Goal: Task Accomplishment & Management: Manage account settings

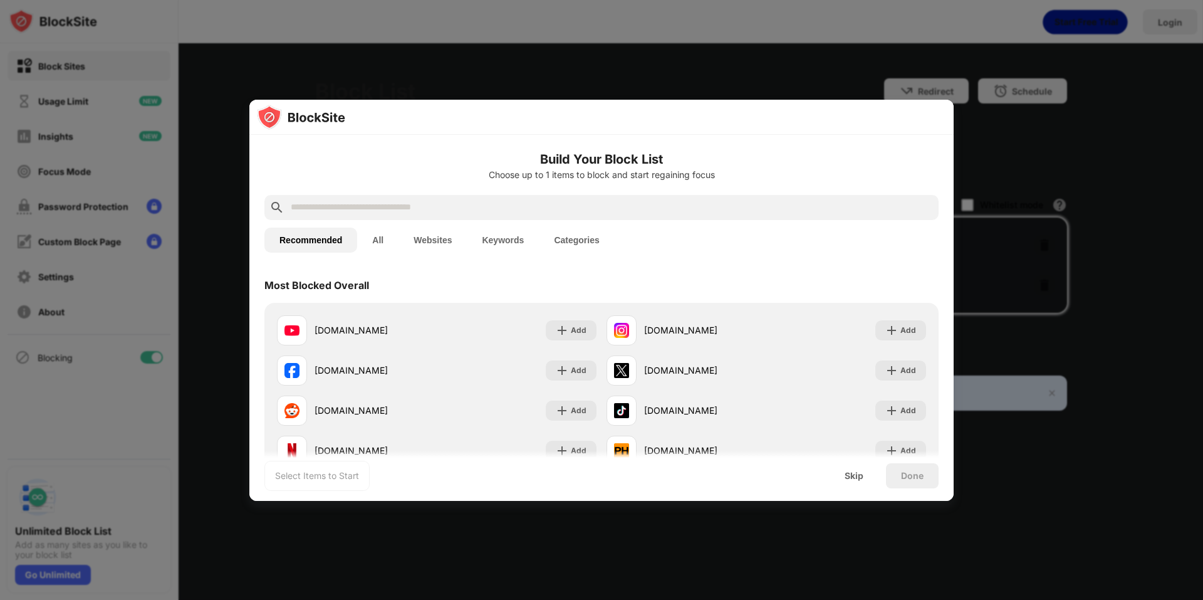
click at [919, 481] on div "Done" at bounding box center [912, 475] width 53 height 25
click at [860, 478] on div "Skip" at bounding box center [854, 476] width 19 height 10
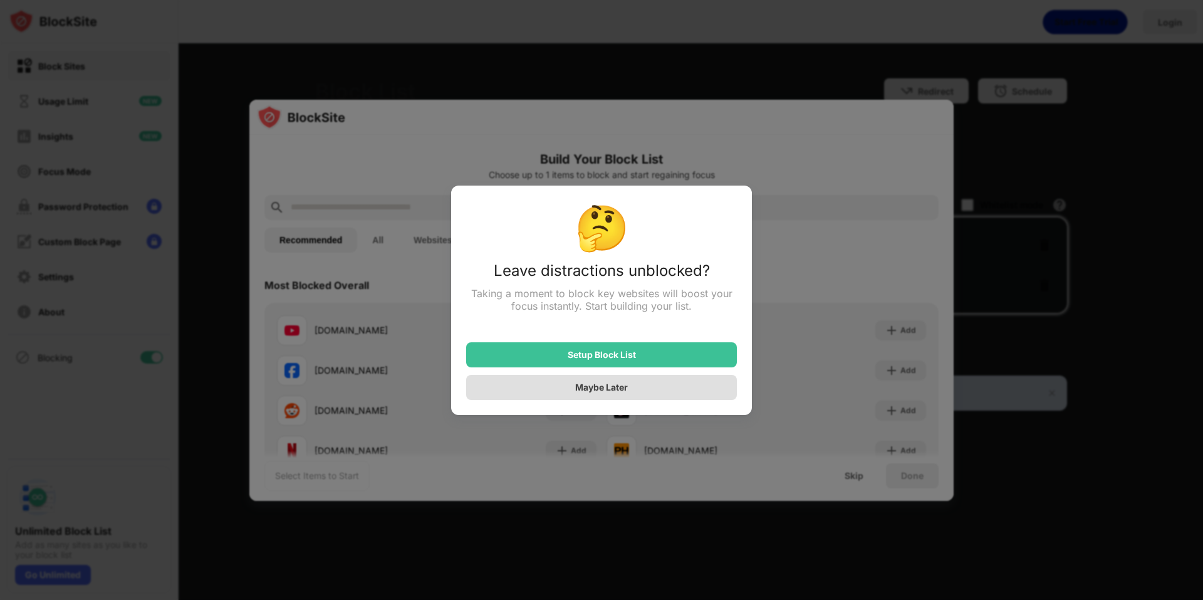
click at [613, 392] on div "Maybe Later" at bounding box center [601, 387] width 53 height 11
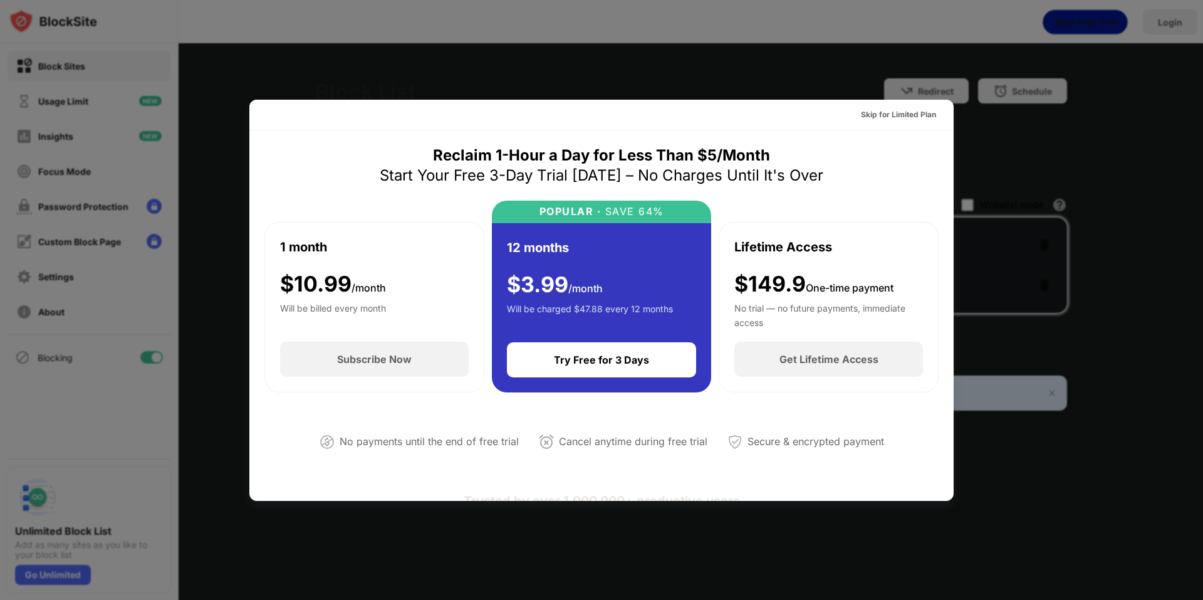
click at [1104, 239] on div at bounding box center [601, 300] width 1203 height 600
click at [1000, 473] on div at bounding box center [601, 300] width 1203 height 600
click at [1113, 585] on div at bounding box center [601, 300] width 1203 height 600
click at [718, 9] on div at bounding box center [601, 300] width 1203 height 600
click at [344, 563] on div at bounding box center [601, 300] width 1203 height 600
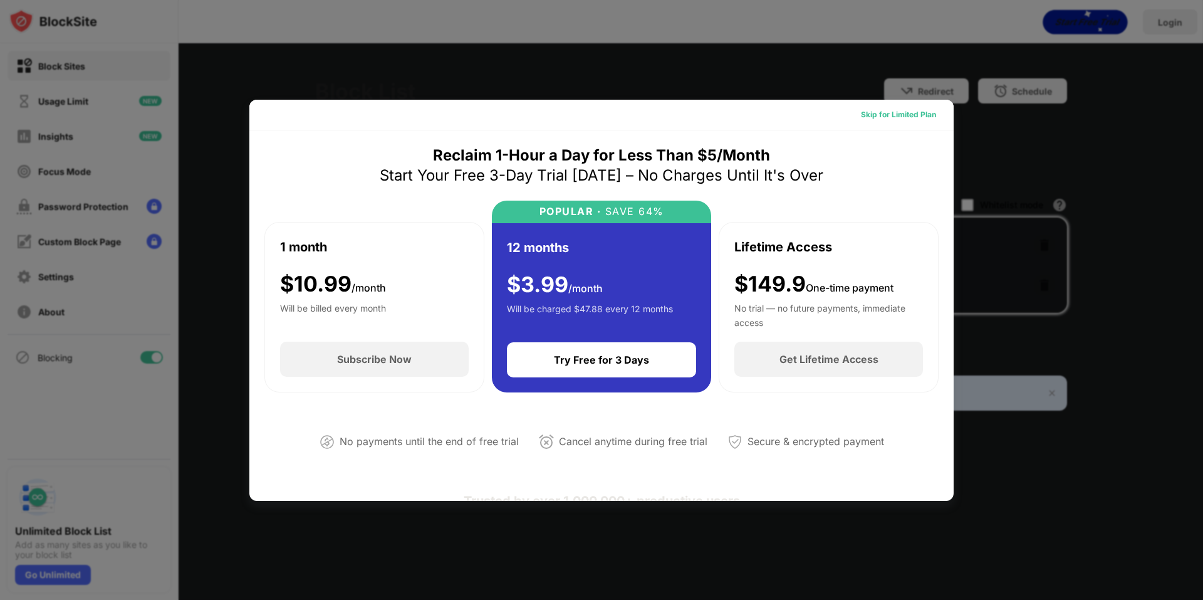
click at [882, 113] on div "Skip for Limited Plan" at bounding box center [898, 114] width 75 height 13
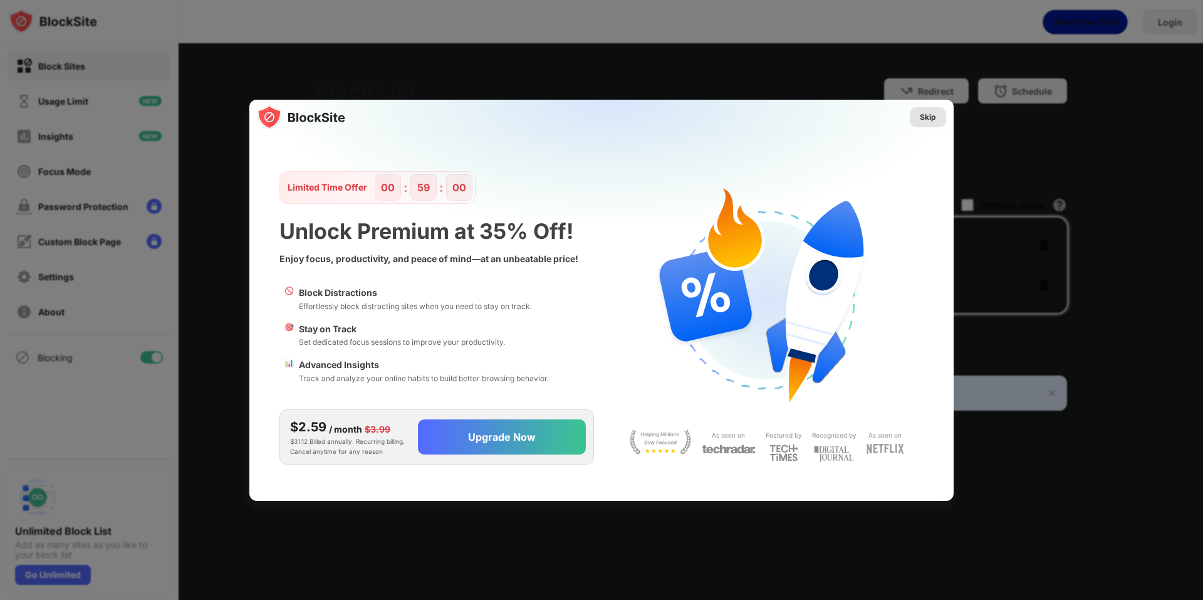
click at [934, 118] on div "Skip" at bounding box center [928, 117] width 16 height 13
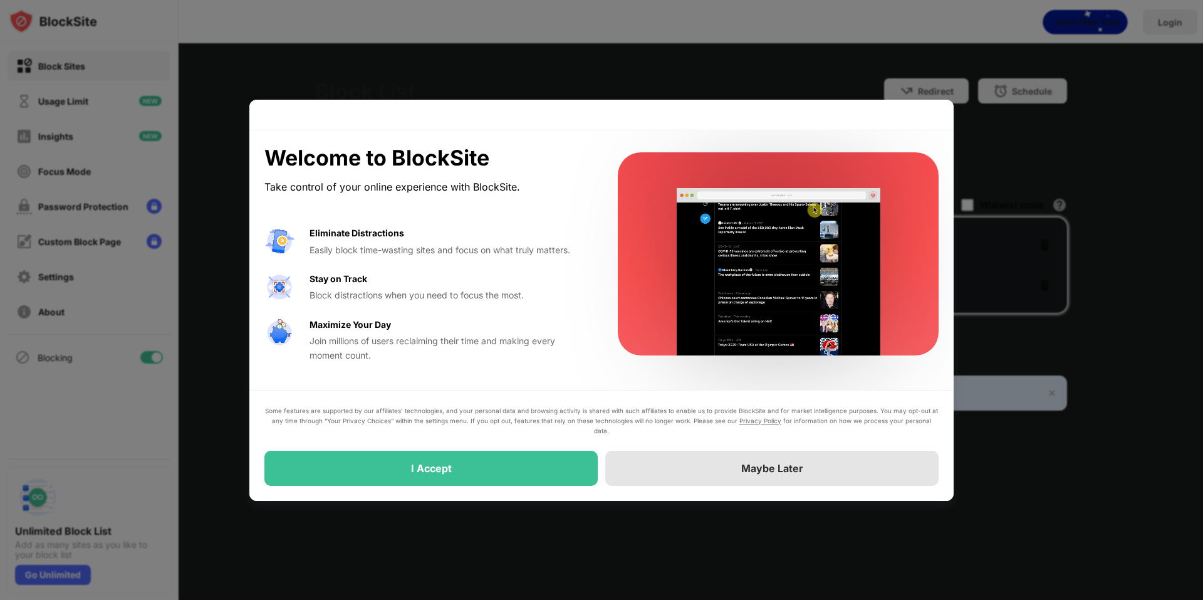
click at [746, 467] on div "Maybe Later" at bounding box center [772, 468] width 62 height 13
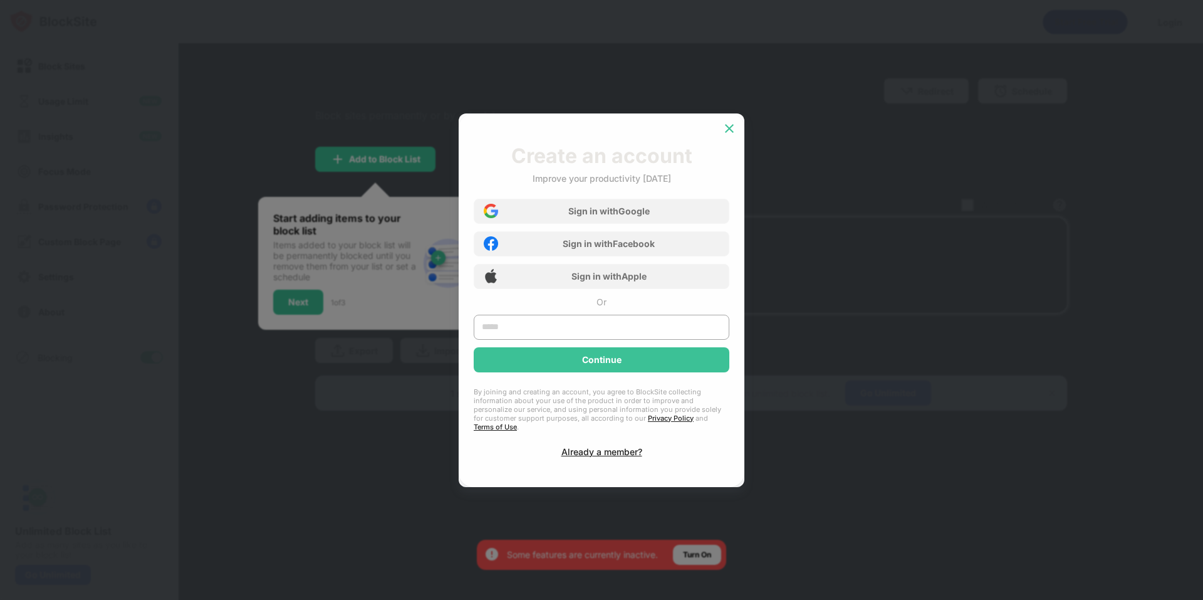
drag, startPoint x: 734, startPoint y: 135, endPoint x: 435, endPoint y: 289, distance: 336.0
click at [734, 135] on img at bounding box center [729, 128] width 13 height 13
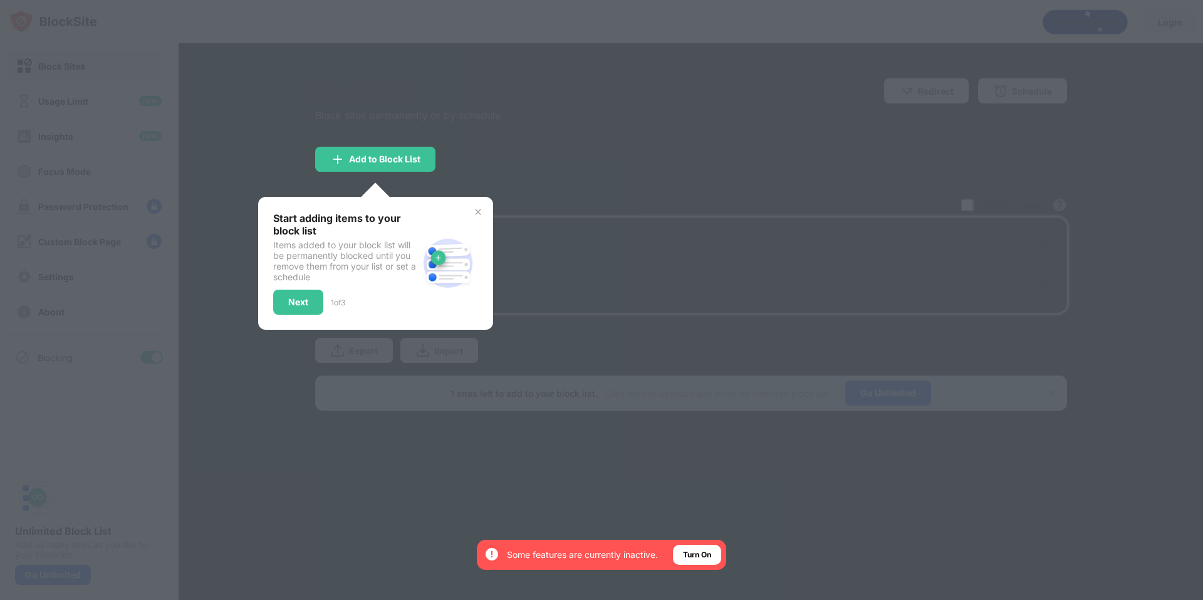
click at [481, 213] on img at bounding box center [478, 212] width 10 height 10
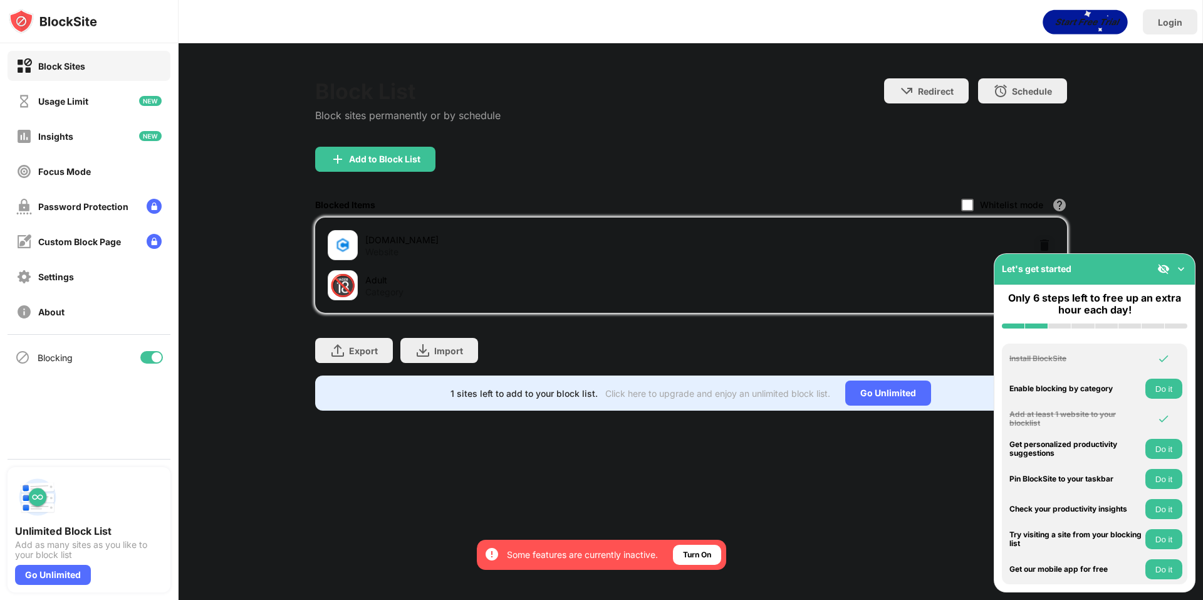
click at [969, 205] on div at bounding box center [967, 205] width 13 height 13
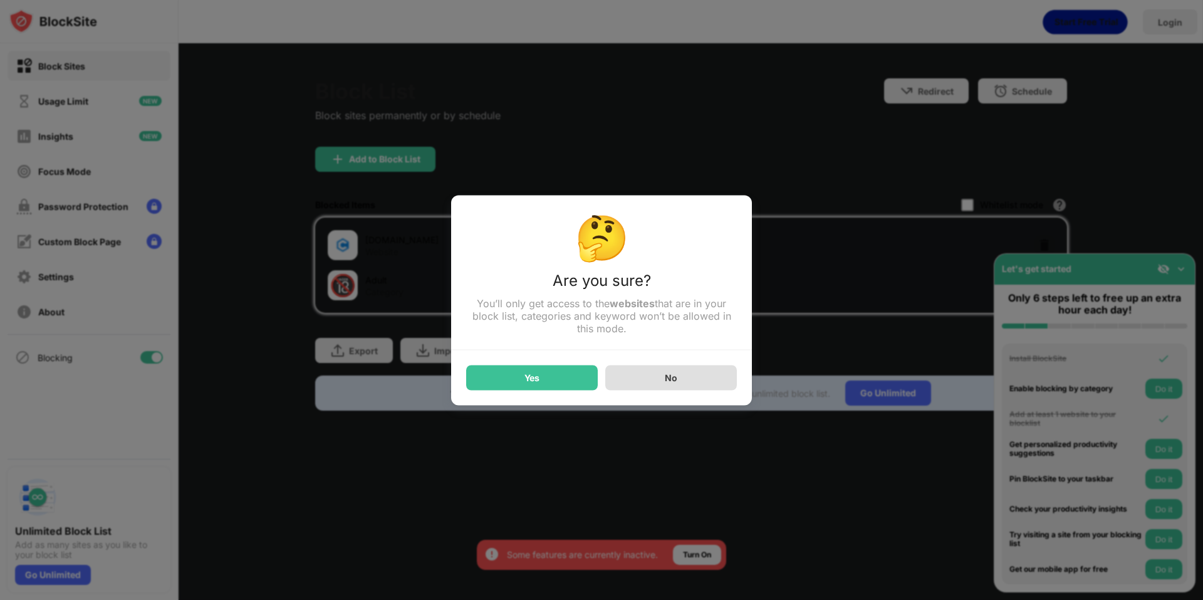
click at [672, 383] on div "No" at bounding box center [671, 377] width 13 height 11
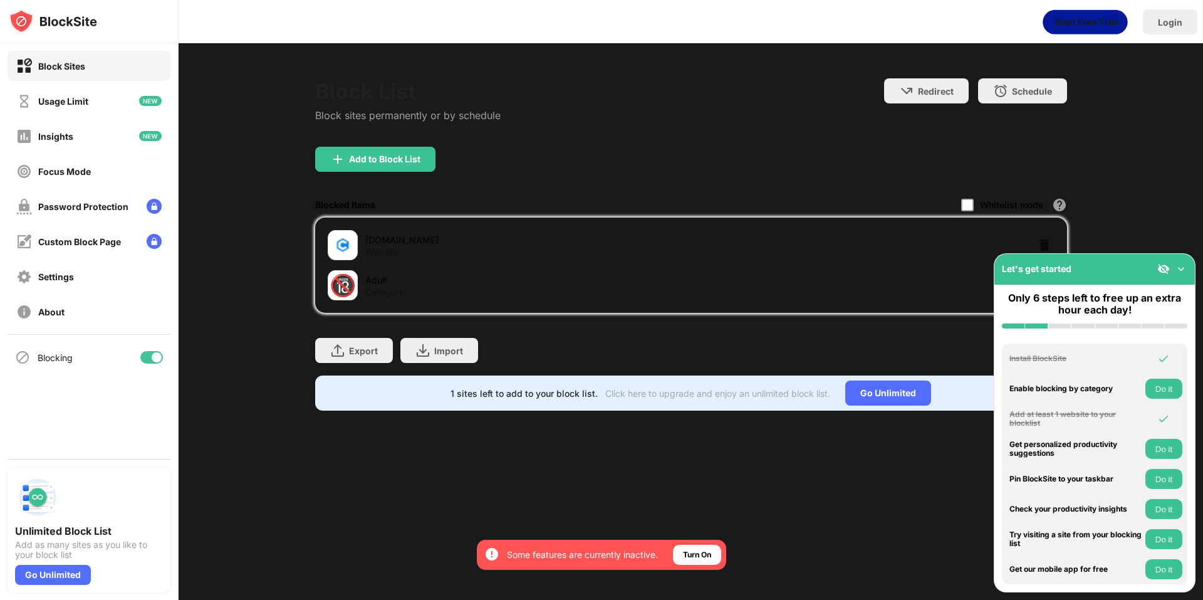
click at [363, 241] on div "[DOMAIN_NAME] Website" at bounding box center [509, 245] width 363 height 30
click at [341, 245] on img at bounding box center [342, 244] width 15 height 15
click at [342, 244] on img at bounding box center [342, 244] width 15 height 15
click at [343, 244] on img at bounding box center [342, 244] width 15 height 15
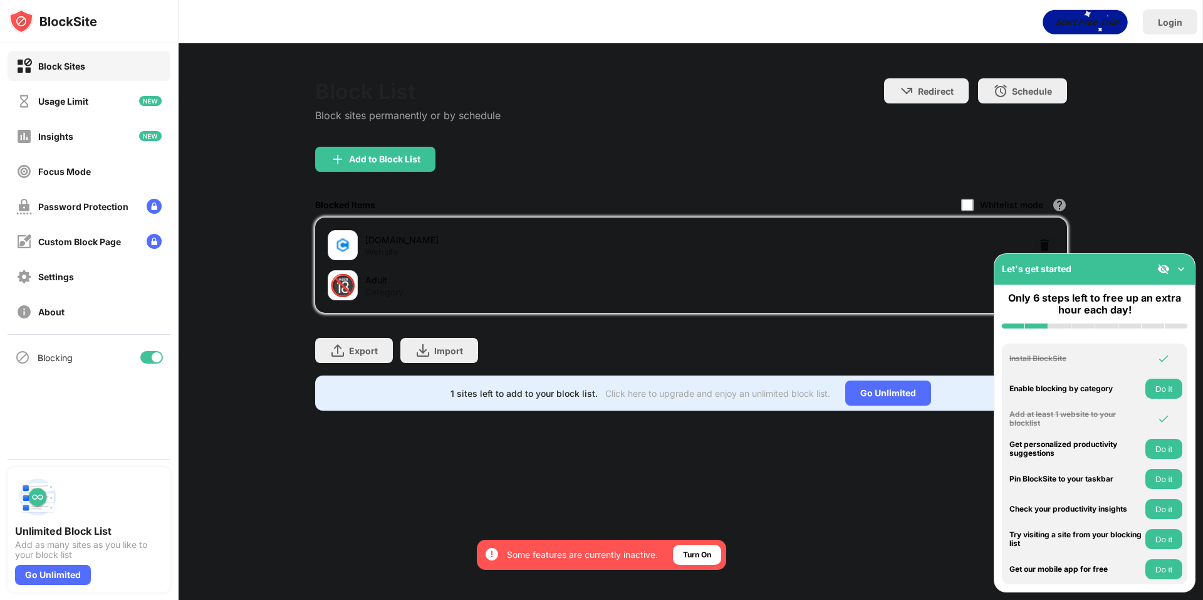
click at [331, 246] on div at bounding box center [343, 245] width 30 height 30
click at [343, 250] on img at bounding box center [342, 244] width 15 height 15
click at [382, 240] on div "[DOMAIN_NAME]" at bounding box center [528, 239] width 326 height 13
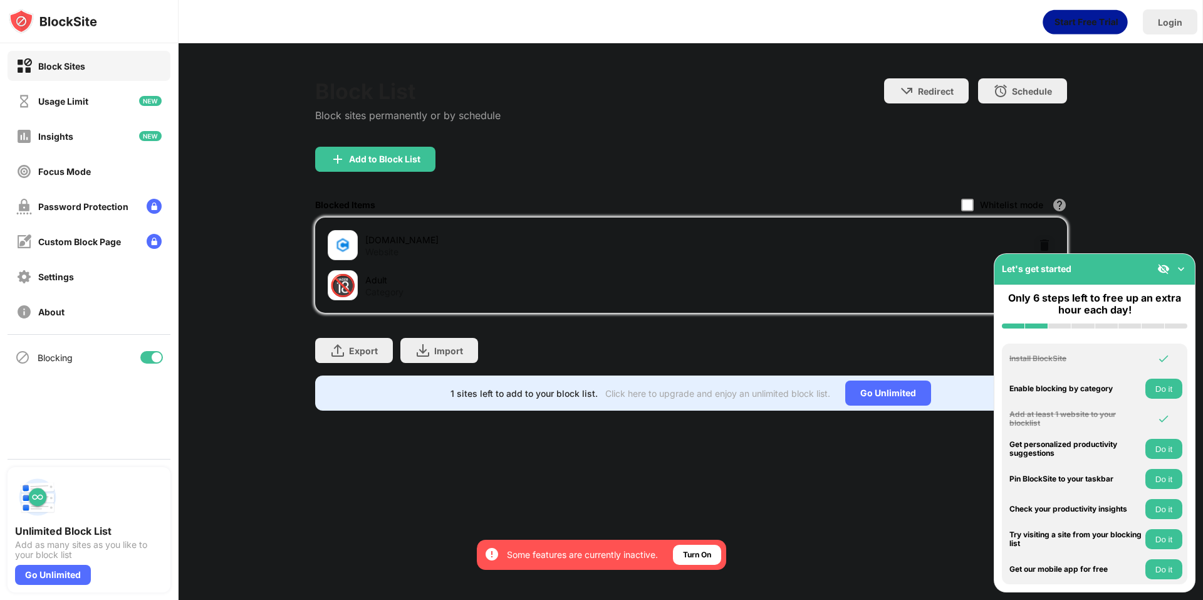
click at [382, 240] on div "[DOMAIN_NAME]" at bounding box center [528, 239] width 326 height 13
click at [377, 244] on div "[DOMAIN_NAME]" at bounding box center [528, 239] width 326 height 13
click at [340, 250] on img at bounding box center [342, 244] width 15 height 15
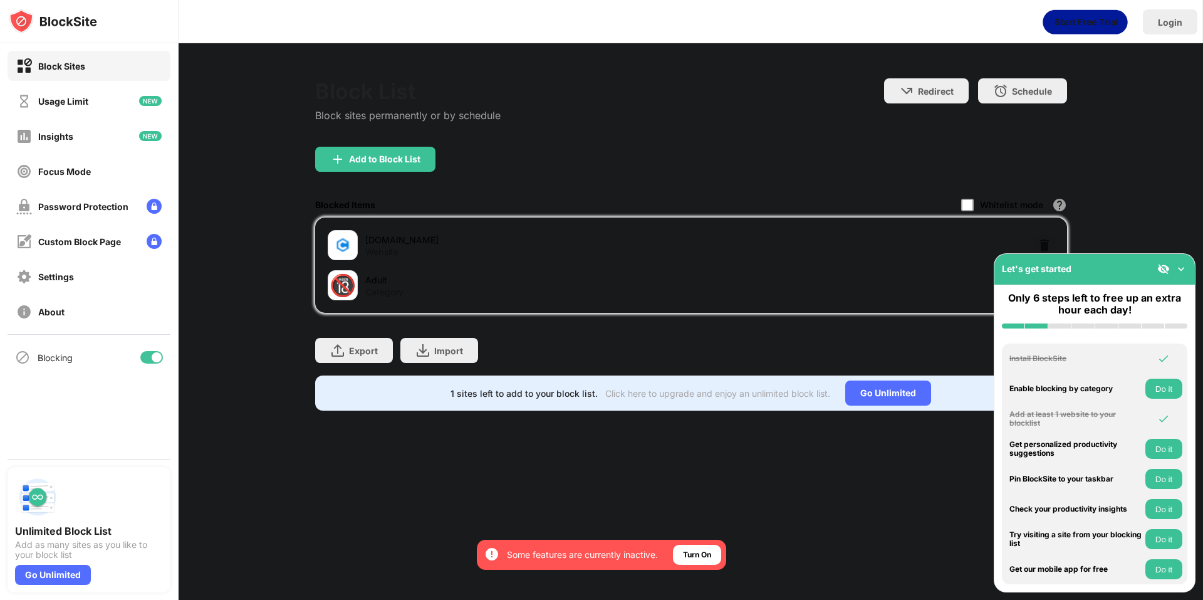
click at [340, 250] on img at bounding box center [342, 244] width 15 height 15
click at [355, 352] on div "Export" at bounding box center [363, 350] width 29 height 11
click at [76, 107] on div "Usage Limit" at bounding box center [52, 101] width 72 height 16
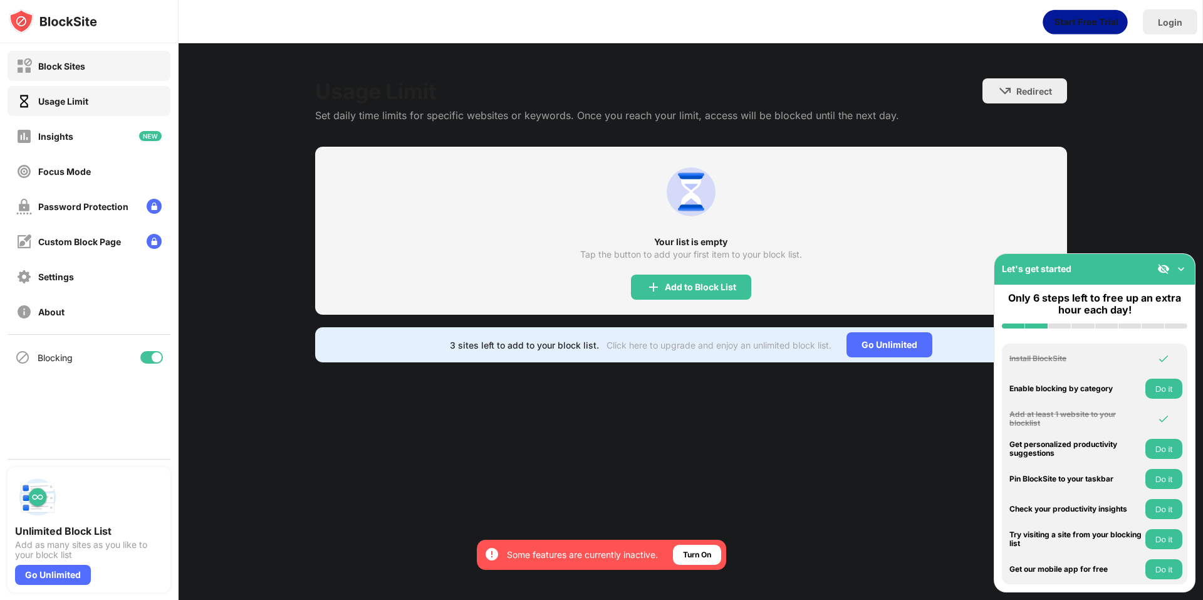
click at [93, 65] on div "Block Sites" at bounding box center [89, 66] width 163 height 30
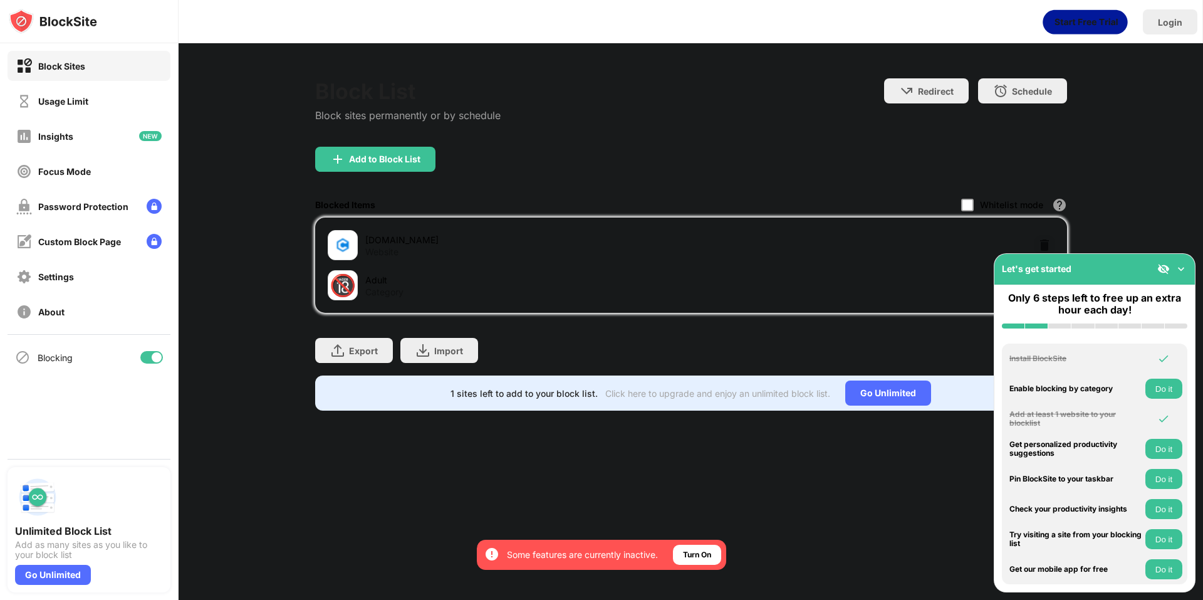
click at [1186, 267] on img at bounding box center [1181, 269] width 13 height 13
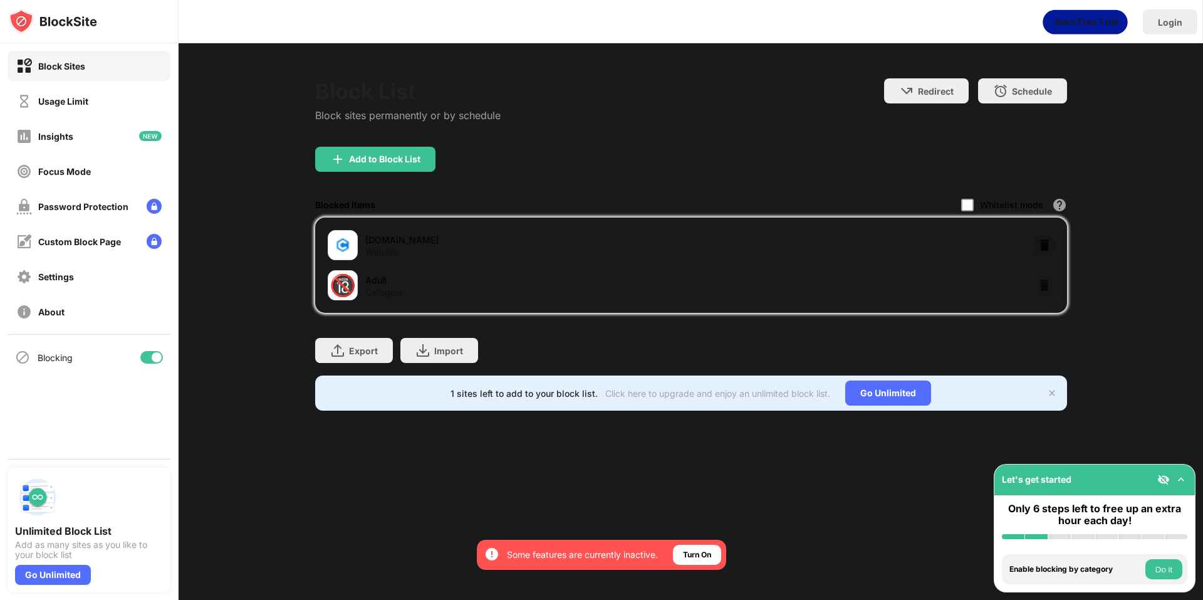
click at [1046, 242] on img at bounding box center [1044, 245] width 13 height 13
